Goal: Task Accomplishment & Management: Use online tool/utility

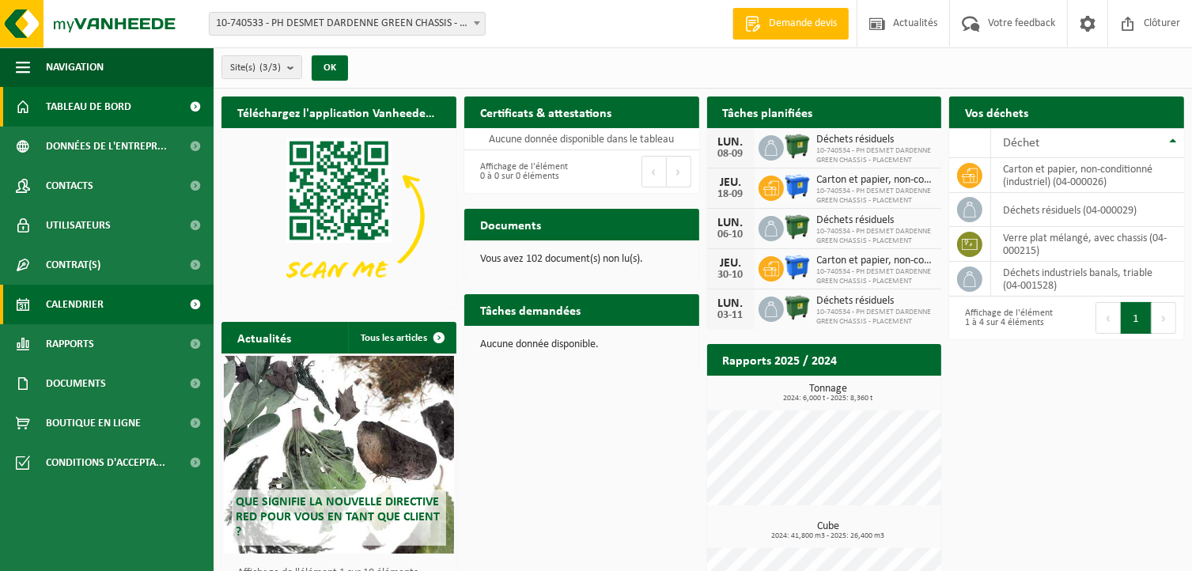
click at [85, 301] on span "Calendrier" at bounding box center [75, 305] width 58 height 40
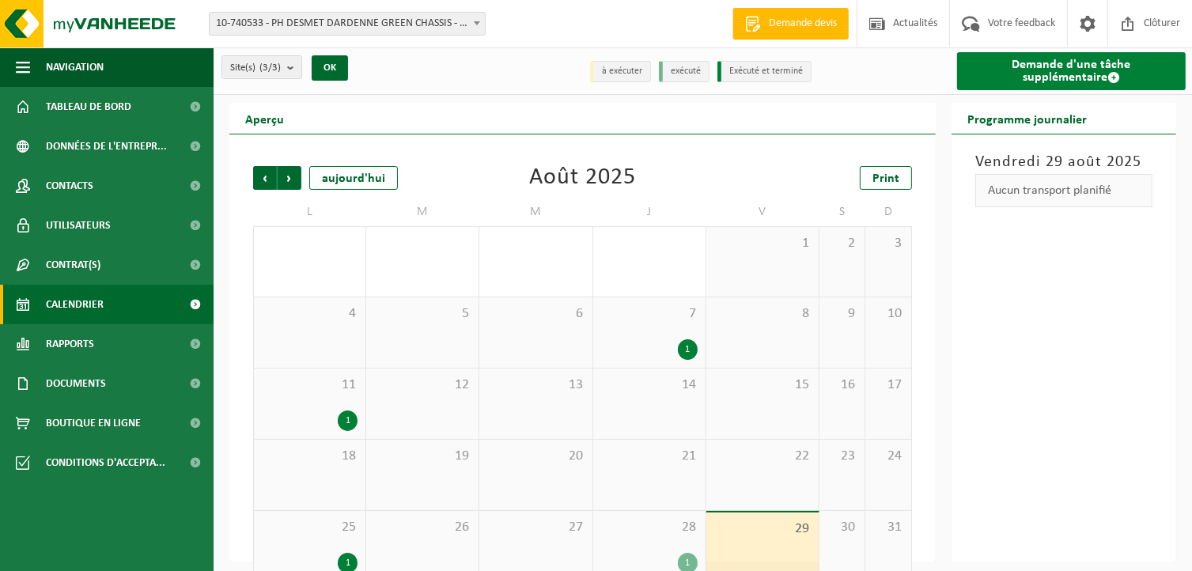
click at [1048, 66] on link "Demande d'une tâche supplémentaire" at bounding box center [1071, 71] width 229 height 38
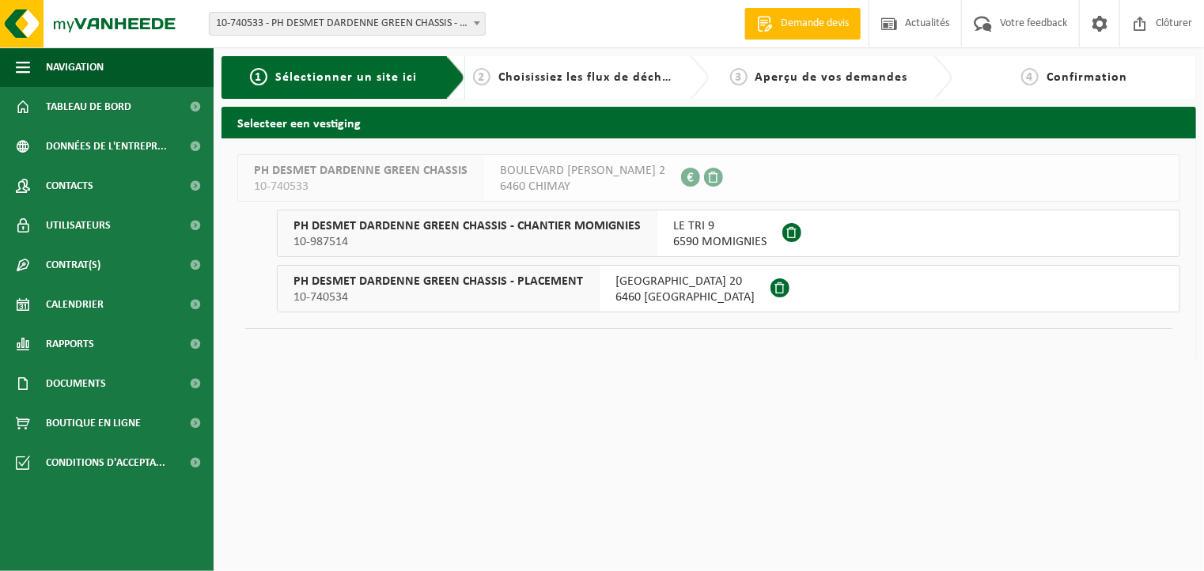
click at [506, 286] on span "PH DESMET DARDENNE GREEN CHASSIS - PLACEMENT" at bounding box center [439, 282] width 290 height 16
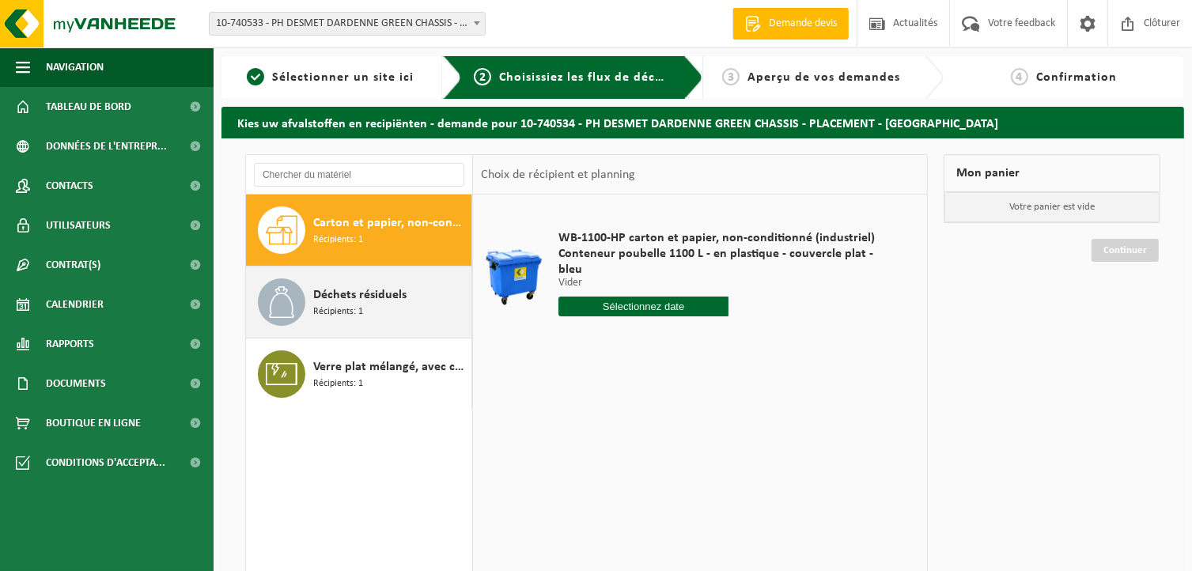
click at [360, 309] on span "Récipients: 1" at bounding box center [338, 312] width 50 height 15
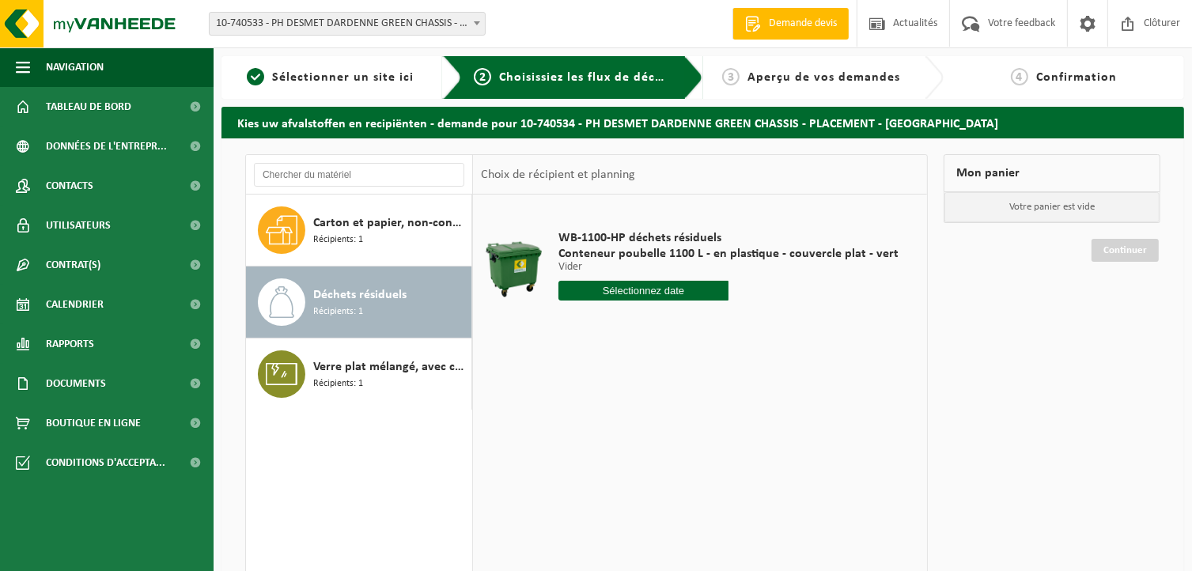
click at [593, 287] on input "text" at bounding box center [644, 291] width 170 height 20
click at [740, 322] on icon at bounding box center [737, 326] width 25 height 25
click at [570, 379] on div "1" at bounding box center [573, 380] width 28 height 25
type input "à partir de 2025-09-01"
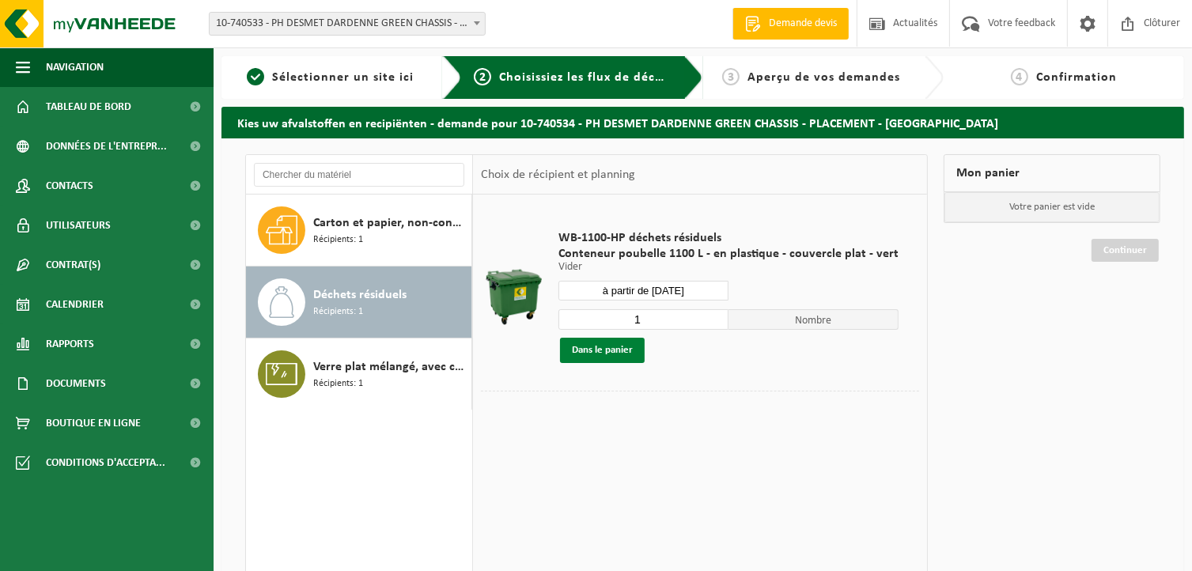
click at [615, 353] on button "Dans le panier" at bounding box center [602, 350] width 85 height 25
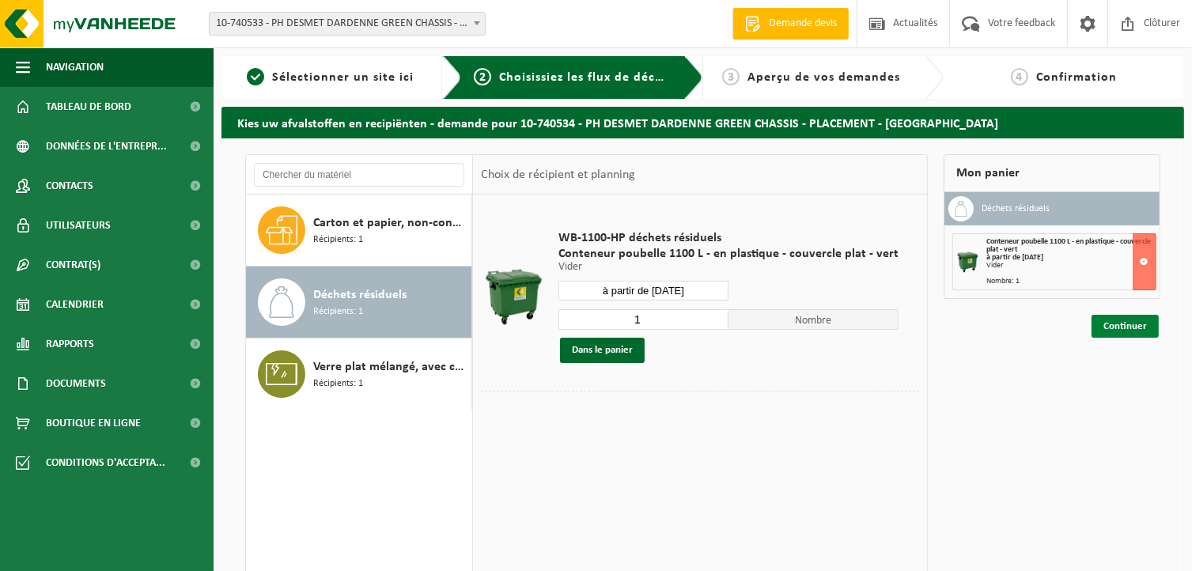
click at [1134, 330] on link "Continuer" at bounding box center [1125, 326] width 67 height 23
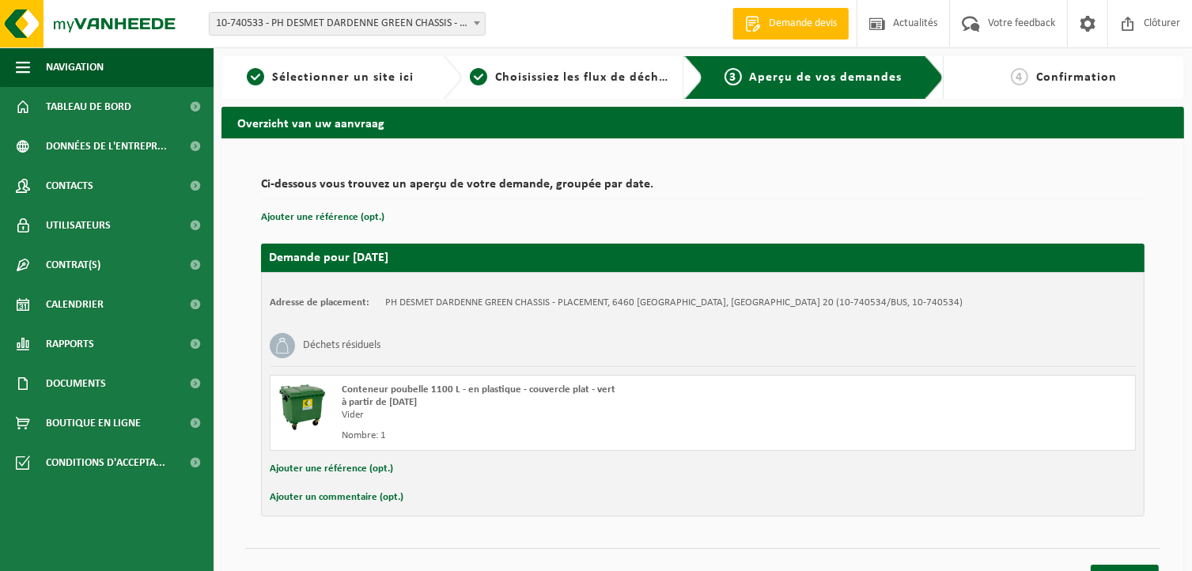
scroll to position [24, 0]
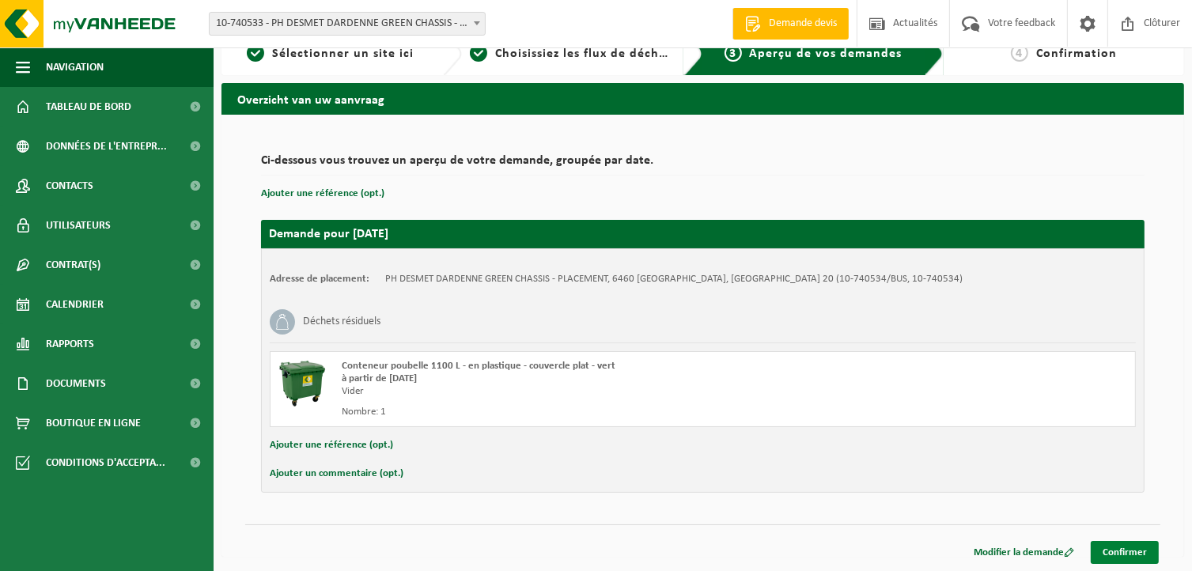
click at [1133, 547] on link "Confirmer" at bounding box center [1125, 552] width 68 height 23
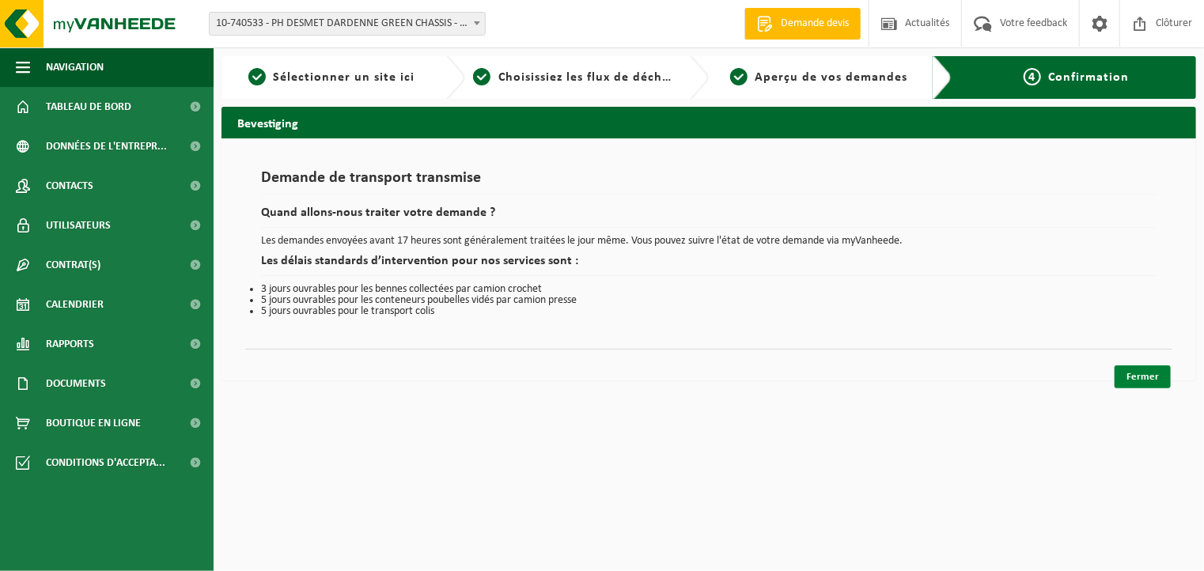
click at [1143, 376] on link "Fermer" at bounding box center [1143, 377] width 56 height 23
